Goal: Obtain resource: Download file/media

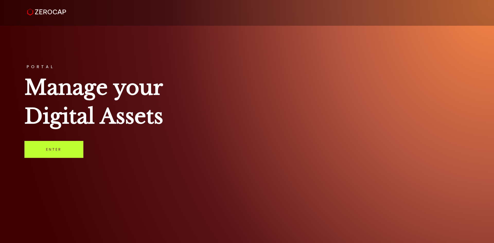
click at [73, 153] on link "Enter" at bounding box center [53, 149] width 59 height 17
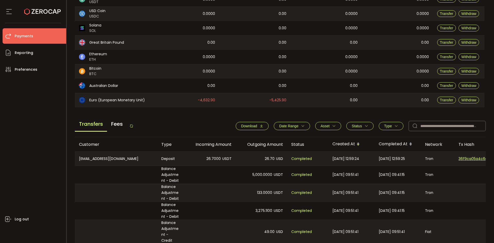
scroll to position [180, 0]
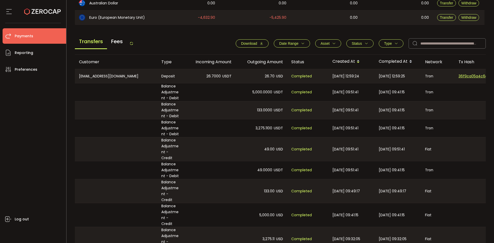
click at [254, 41] on button "Download" at bounding box center [252, 43] width 33 height 8
